Goal: Complete application form

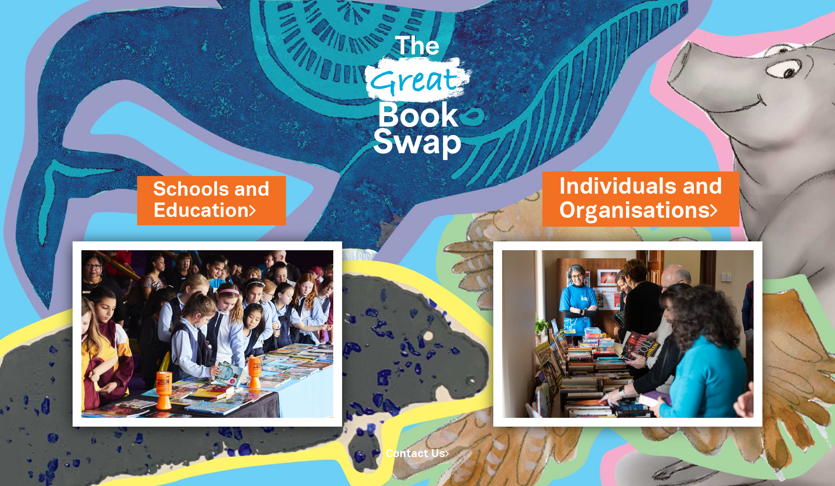
click at [651, 190] on link "Individuals and Organisations" at bounding box center [640, 198] width 163 height 55
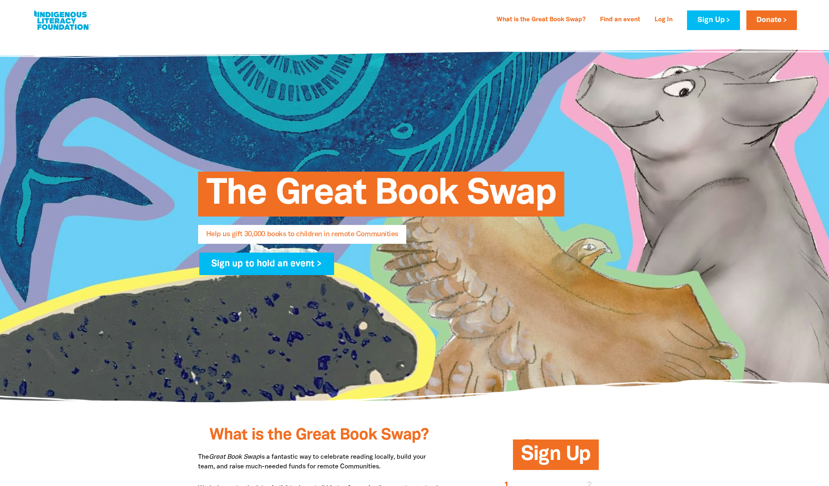
select select "AU"
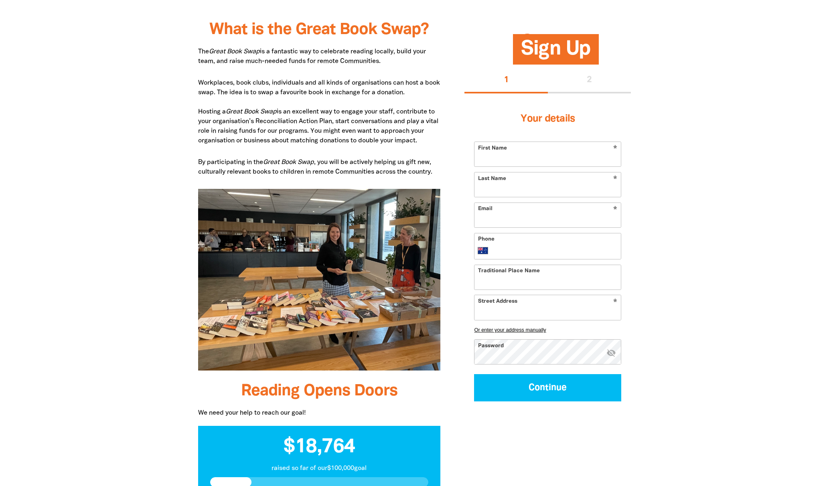
scroll to position [281, 0]
